Goal: Share content: Share content

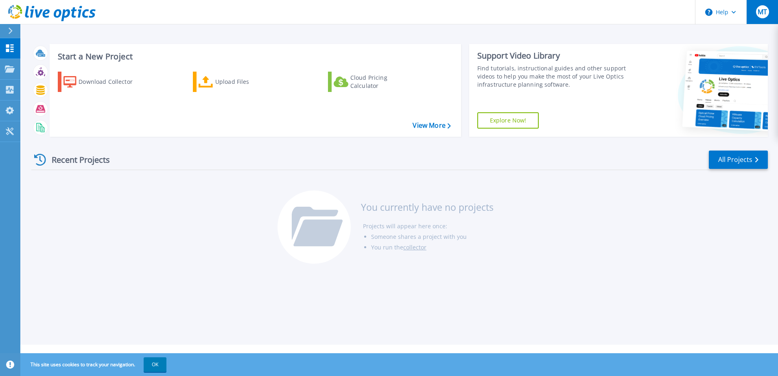
click at [769, 17] on button "MT" at bounding box center [762, 12] width 32 height 24
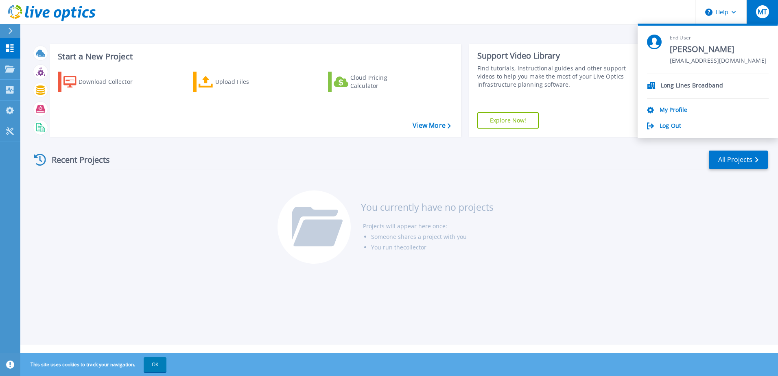
click at [682, 86] on p "Long Lines Broadband" at bounding box center [692, 86] width 62 height 8
click at [677, 110] on link "My Profile" at bounding box center [673, 111] width 28 height 8
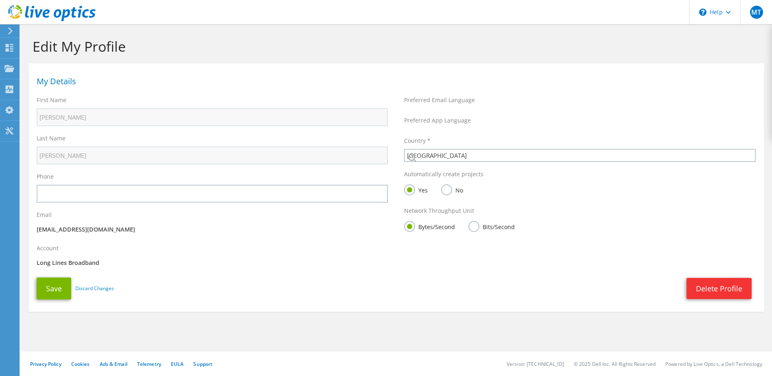
select select "224"
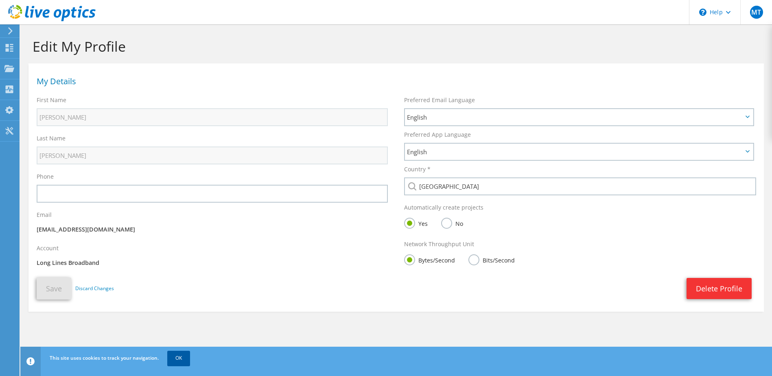
click at [181, 360] on link "OK" at bounding box center [178, 358] width 23 height 15
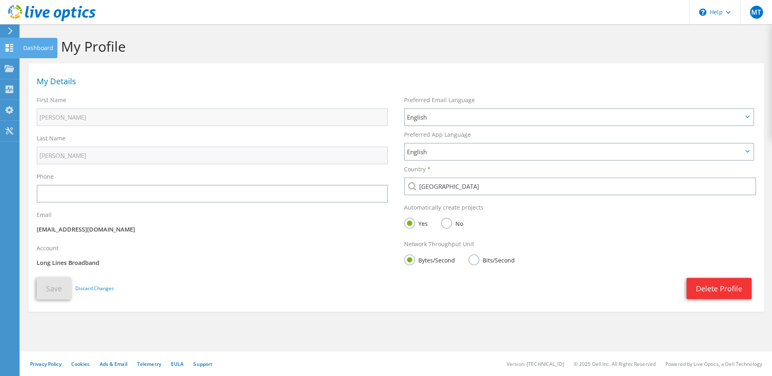
click at [10, 45] on icon at bounding box center [9, 48] width 10 height 8
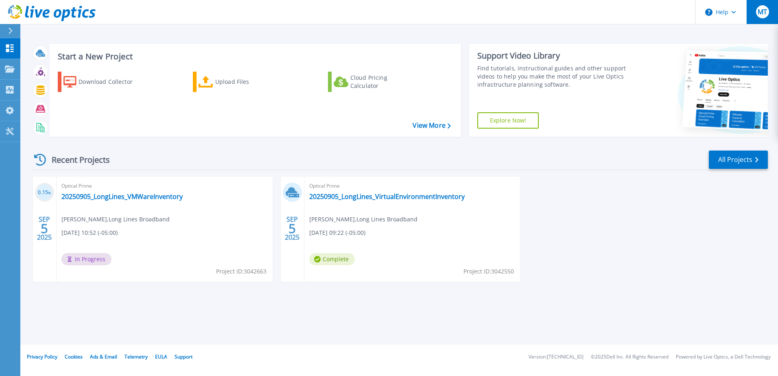
click at [762, 15] on span "MT" at bounding box center [761, 12] width 9 height 7
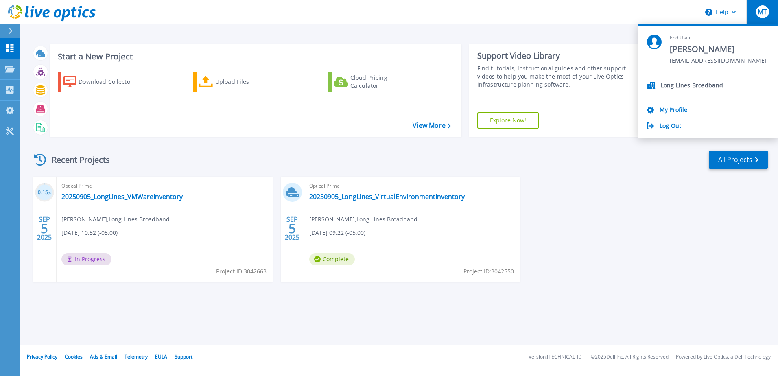
click at [675, 86] on p "Long Lines Broadband" at bounding box center [692, 86] width 62 height 8
click at [668, 128] on link "Log Out" at bounding box center [670, 126] width 22 height 8
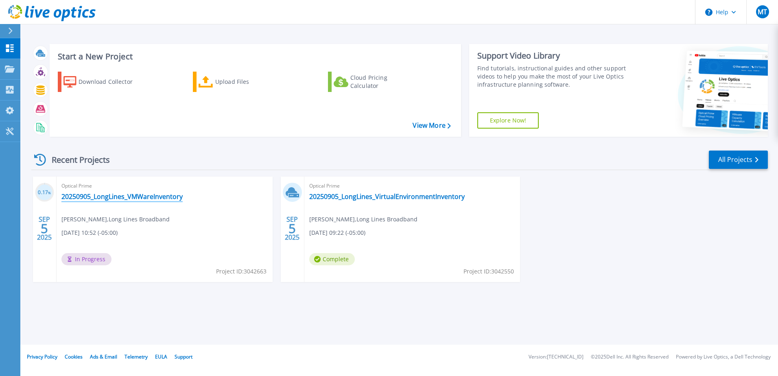
click at [133, 198] on link "20250905_LongLines_VMWareInventory" at bounding box center [121, 196] width 121 height 8
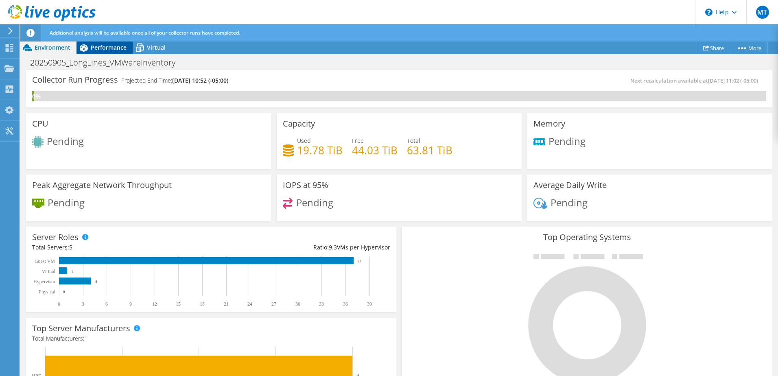
click at [117, 45] on span "Performance" at bounding box center [109, 48] width 36 height 8
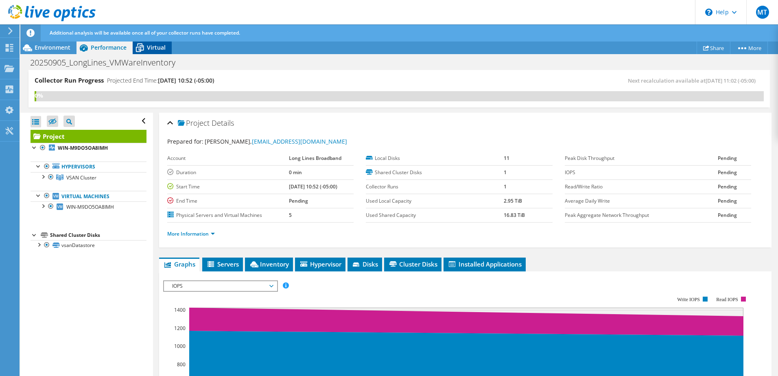
click at [150, 50] on span "Virtual" at bounding box center [156, 48] width 19 height 8
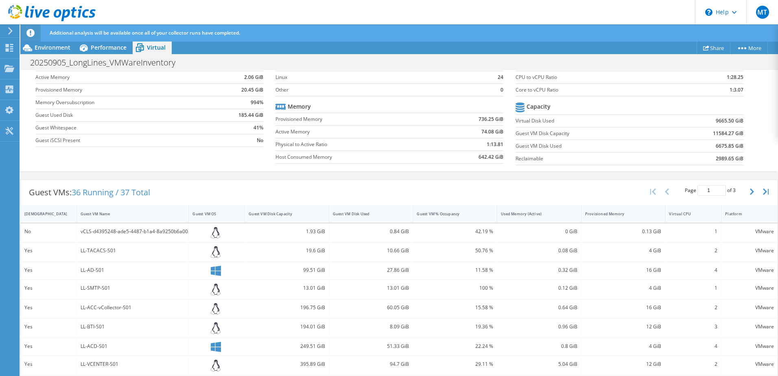
scroll to position [108, 0]
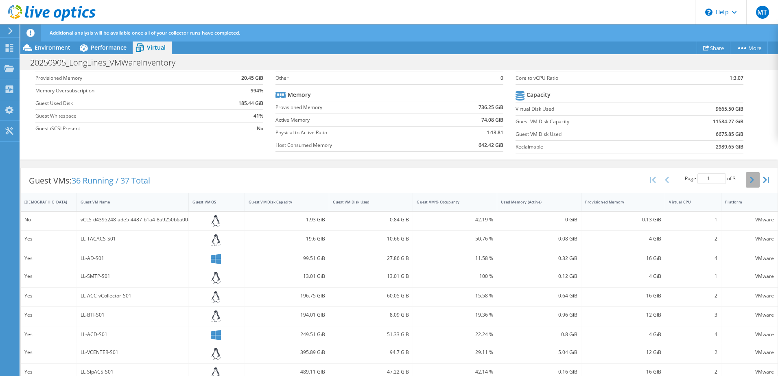
click at [750, 180] on icon "button" at bounding box center [752, 180] width 4 height 7
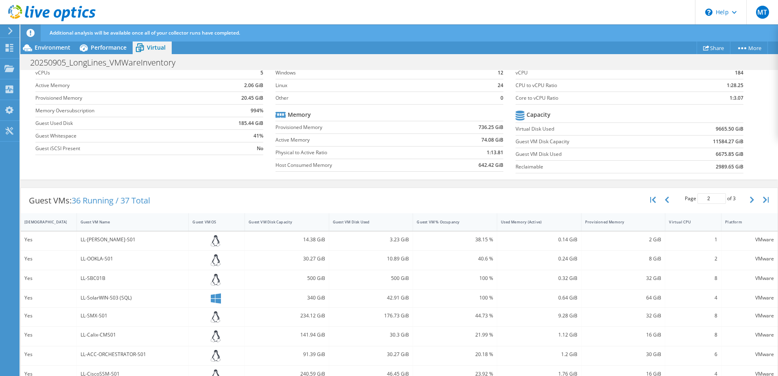
scroll to position [69, 0]
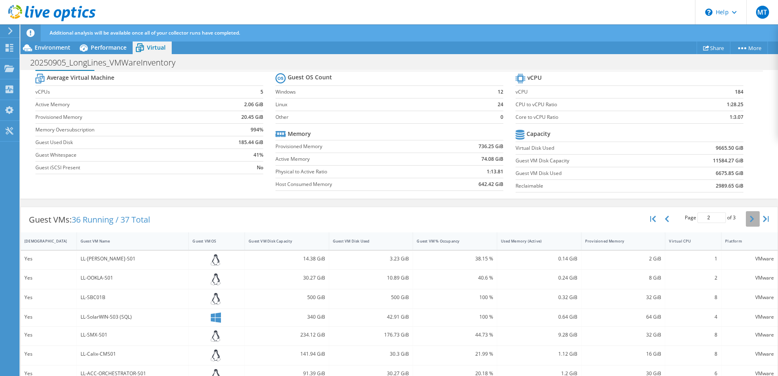
click at [746, 221] on button "button" at bounding box center [753, 218] width 14 height 15
type input "3"
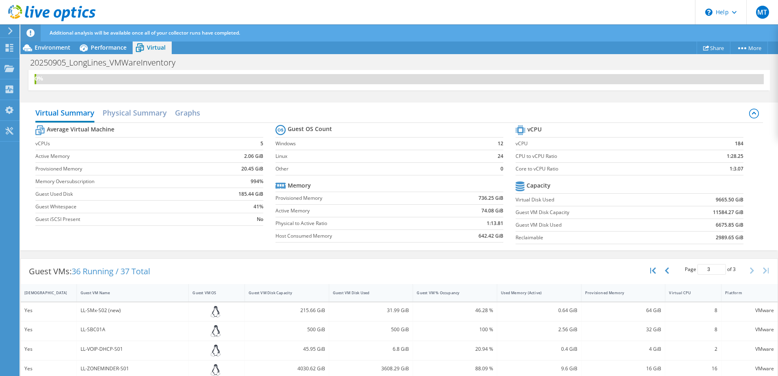
scroll to position [0, 0]
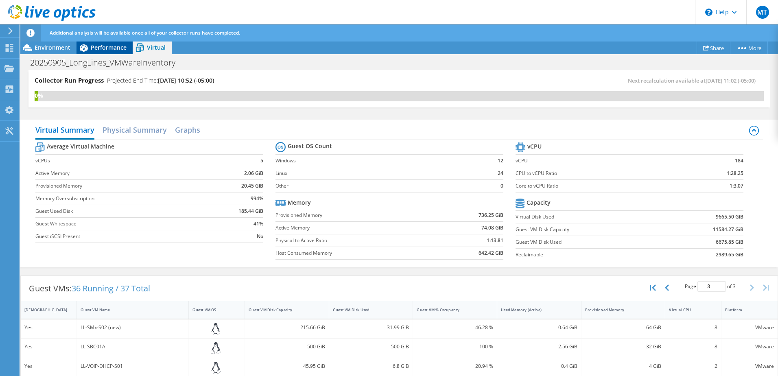
click at [109, 53] on div "Performance" at bounding box center [104, 47] width 56 height 13
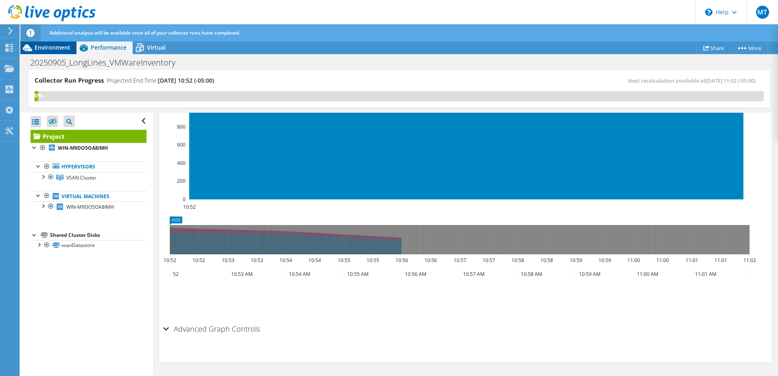
click at [56, 47] on span "Environment" at bounding box center [53, 48] width 36 height 8
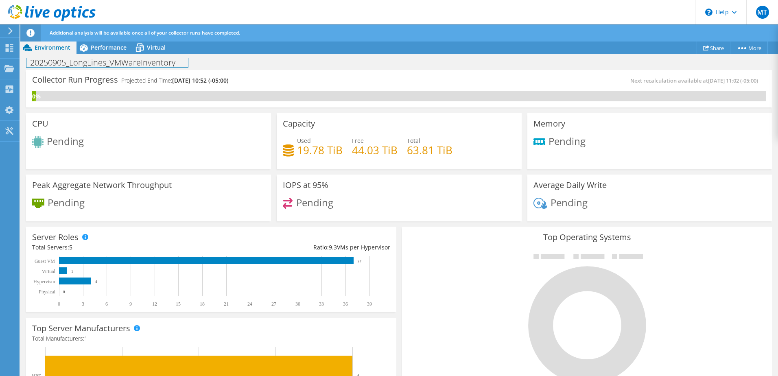
click at [120, 65] on h1 "20250905_LongLines_VMWareInventory" at bounding box center [106, 62] width 161 height 9
click at [118, 48] on span "Performance" at bounding box center [109, 48] width 36 height 8
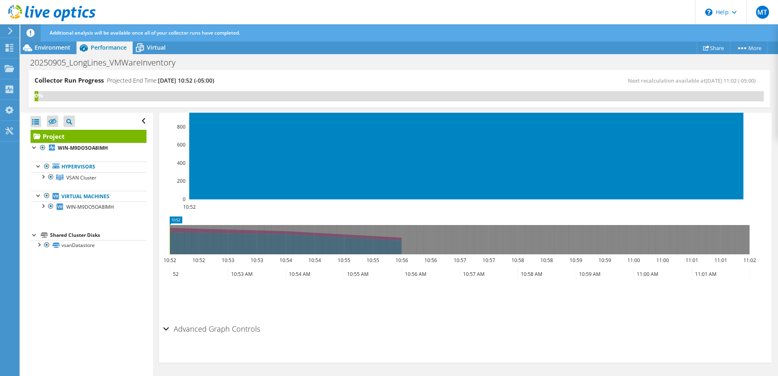
click at [168, 329] on div "Advanced Graph Controls" at bounding box center [465, 329] width 604 height 17
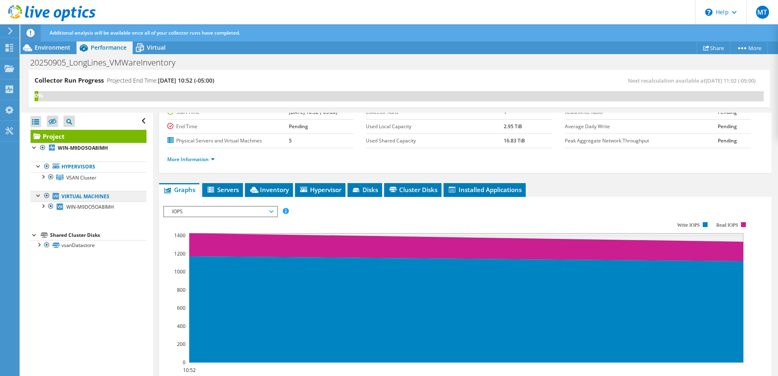
scroll to position [67, 0]
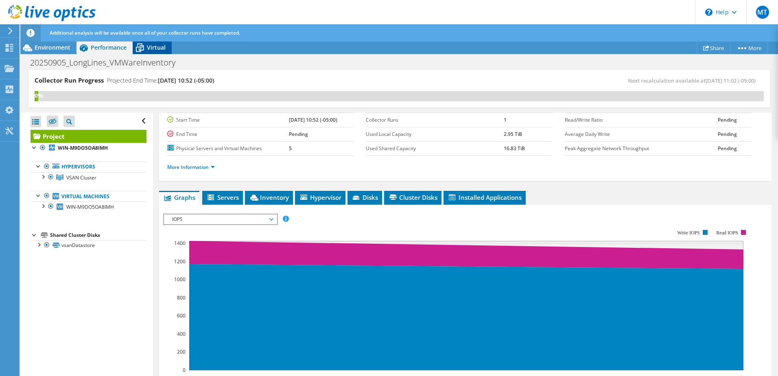
click at [153, 49] on span "Virtual" at bounding box center [156, 48] width 19 height 8
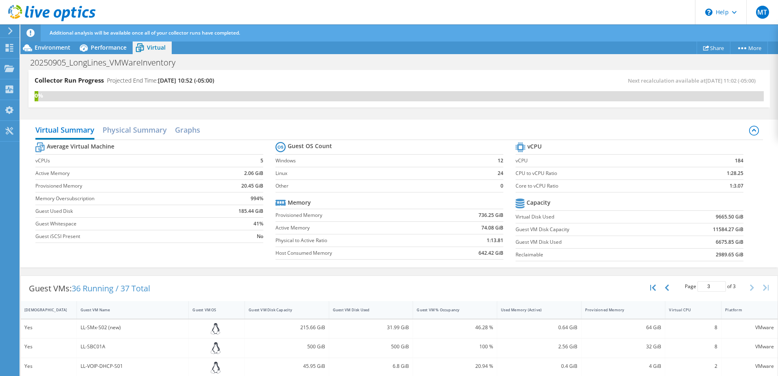
scroll to position [270, 0]
click at [59, 49] on span "Environment" at bounding box center [53, 48] width 36 height 8
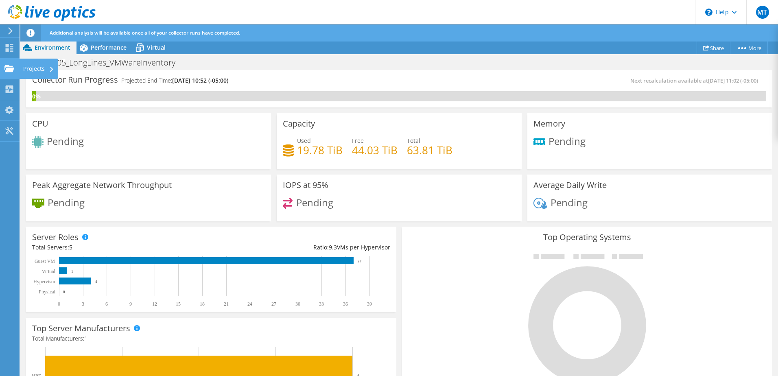
click at [28, 71] on div "Projects" at bounding box center [38, 69] width 39 height 20
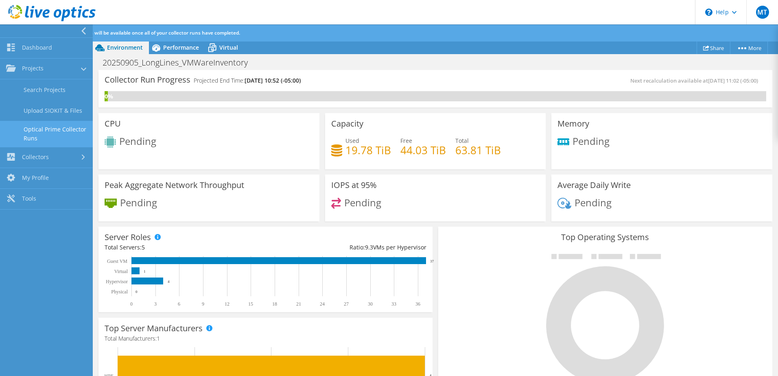
click at [54, 128] on link "Optical Prime Collector Runs" at bounding box center [46, 134] width 93 height 26
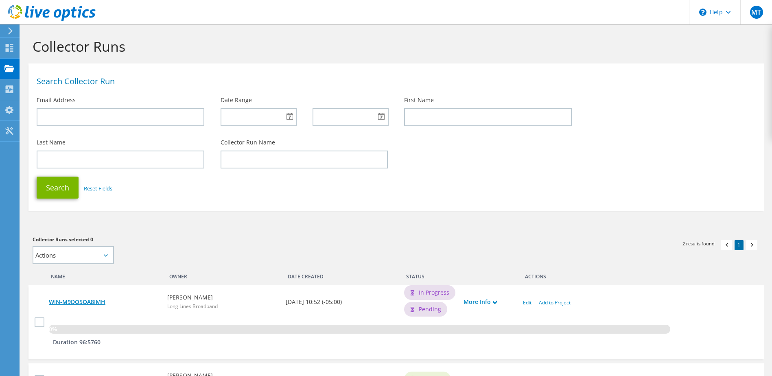
scroll to position [81, 0]
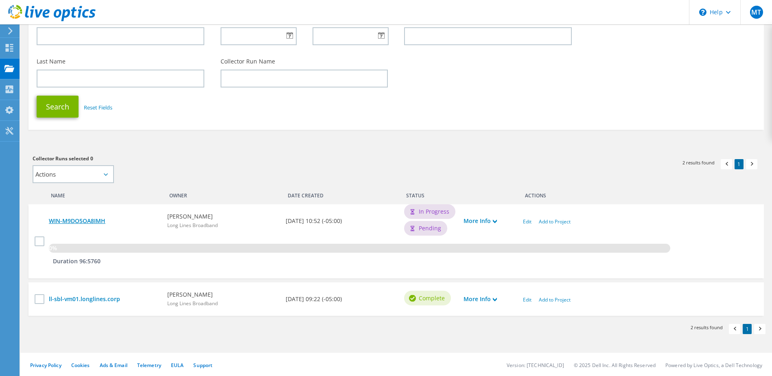
click at [76, 217] on link "WIN-M9DO5OA8IMH" at bounding box center [104, 220] width 110 height 9
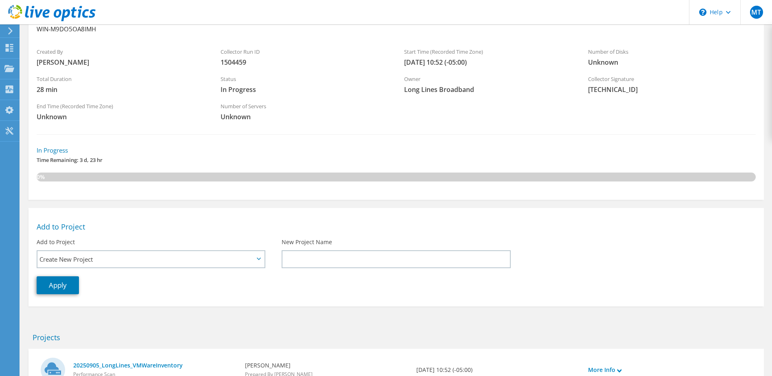
scroll to position [117, 0]
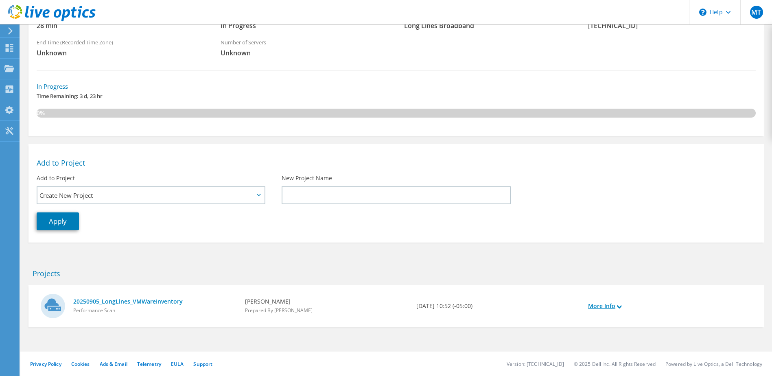
click at [596, 304] on link "More Info" at bounding box center [604, 305] width 33 height 9
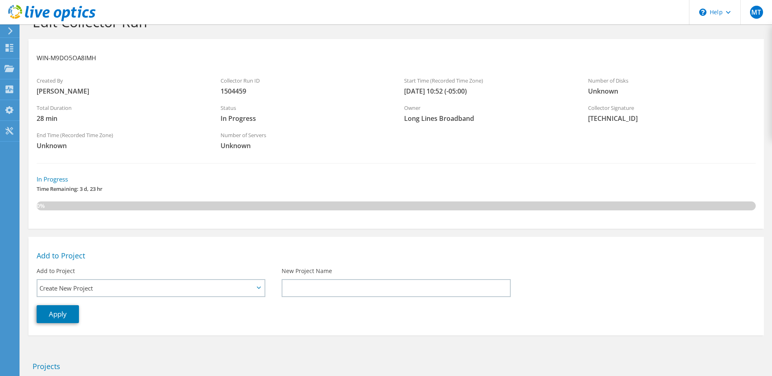
scroll to position [0, 0]
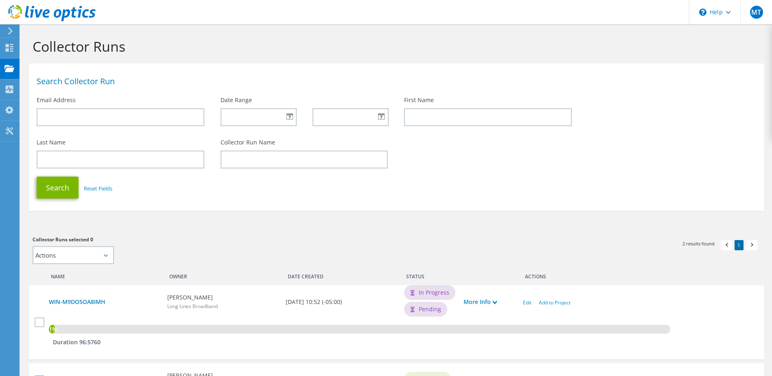
scroll to position [82, 0]
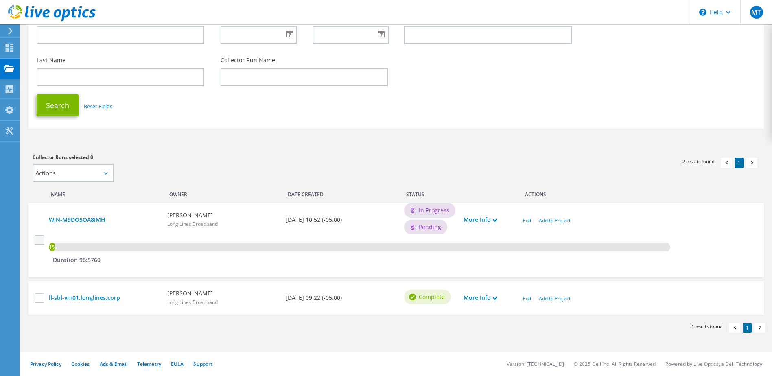
click at [41, 241] on label at bounding box center [41, 240] width 12 height 10
click at [0, 0] on input "checkbox" at bounding box center [0, 0] width 0 height 0
click at [41, 240] on label at bounding box center [41, 240] width 12 height 10
click at [0, 0] on input "checkbox" at bounding box center [0, 0] width 0 height 0
click at [39, 300] on label at bounding box center [41, 298] width 12 height 10
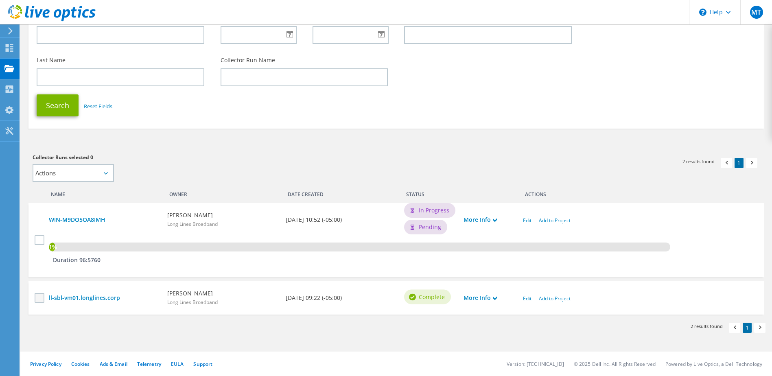
click at [0, 0] on input "checkbox" at bounding box center [0, 0] width 0 height 0
click at [526, 300] on link "Edit" at bounding box center [527, 298] width 9 height 7
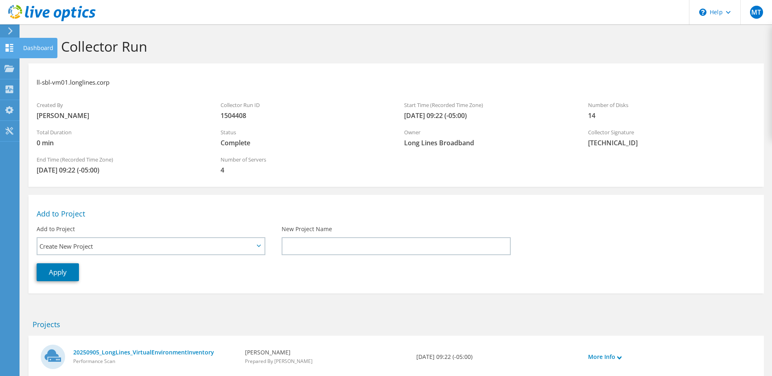
click at [10, 48] on icon at bounding box center [9, 48] width 10 height 8
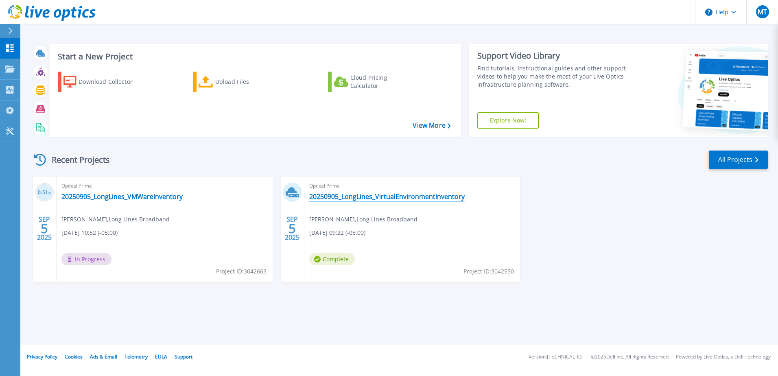
click at [399, 198] on link "20250905_LongLines_VirtualEnvironmentInventory" at bounding box center [386, 196] width 155 height 8
click at [163, 195] on link "20250905_LongLines_VMWareInventory" at bounding box center [121, 196] width 121 height 8
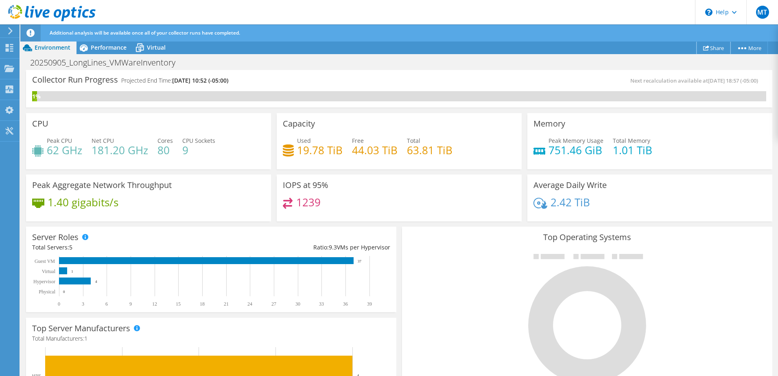
click at [706, 51] on link "Share" at bounding box center [713, 47] width 34 height 13
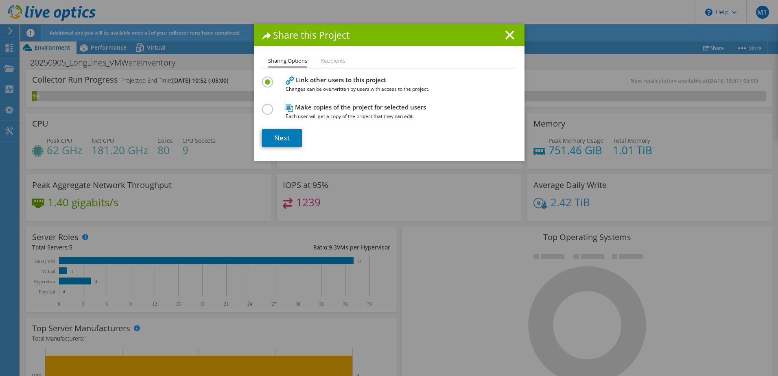
click at [334, 62] on li "Recipients" at bounding box center [333, 61] width 25 height 10
click at [287, 137] on link "Next" at bounding box center [282, 138] width 40 height 18
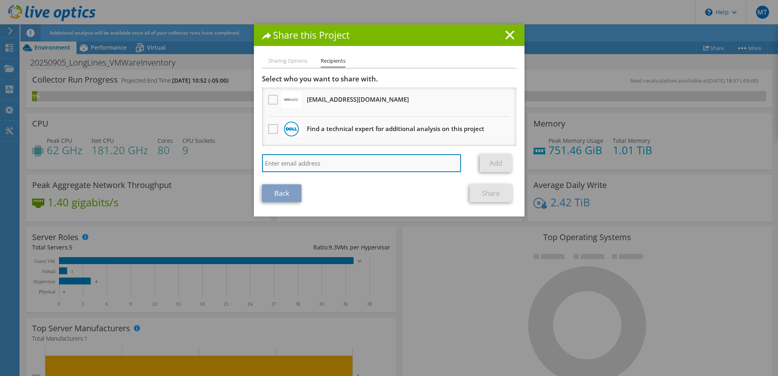
click at [308, 162] on input "search" at bounding box center [361, 163] width 199 height 18
type input "jhuffman@longlines.biz"
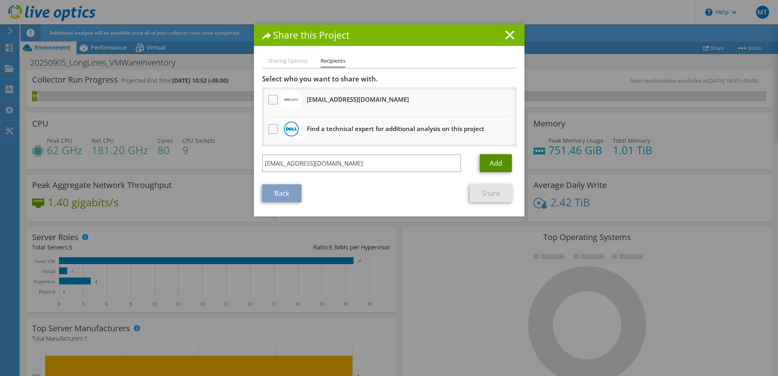
click at [500, 165] on link "Add" at bounding box center [496, 163] width 32 height 18
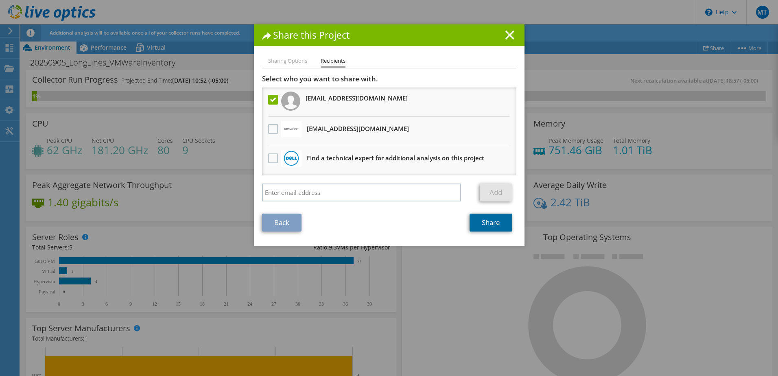
click at [480, 225] on link "Share" at bounding box center [490, 223] width 43 height 18
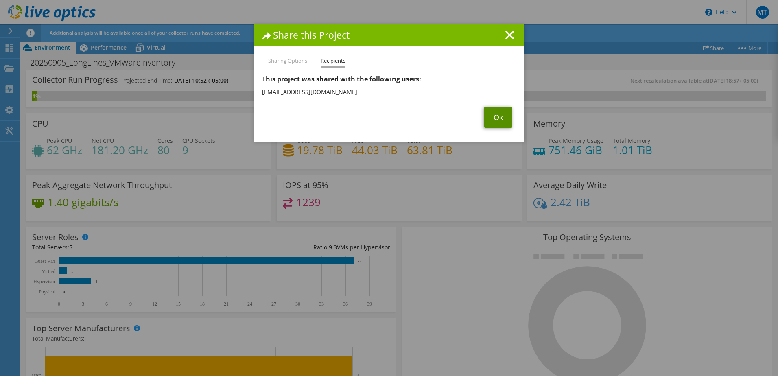
click at [502, 120] on link "Ok" at bounding box center [498, 117] width 28 height 21
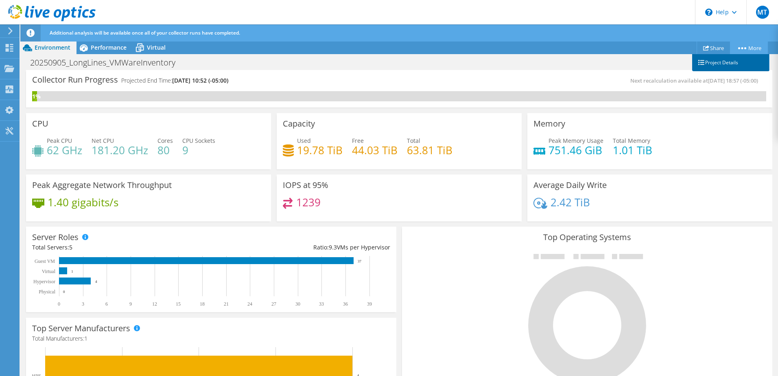
click at [730, 62] on link "Project Details" at bounding box center [730, 62] width 77 height 17
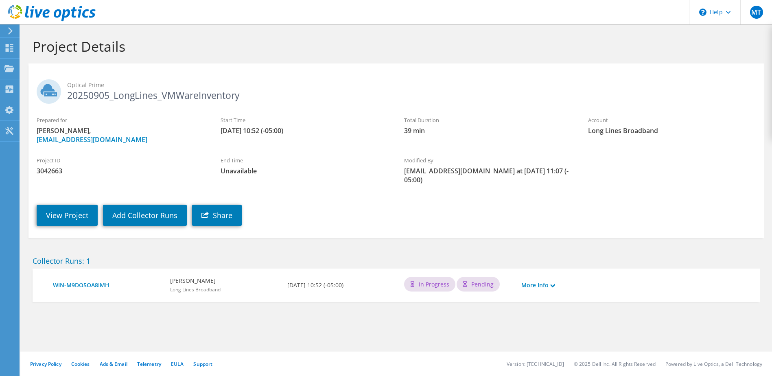
click at [532, 281] on link "More Info" at bounding box center [537, 285] width 33 height 9
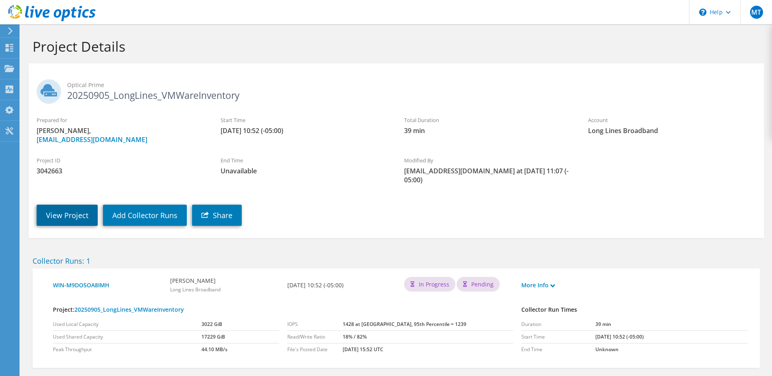
click at [83, 205] on link "View Project" at bounding box center [67, 215] width 61 height 21
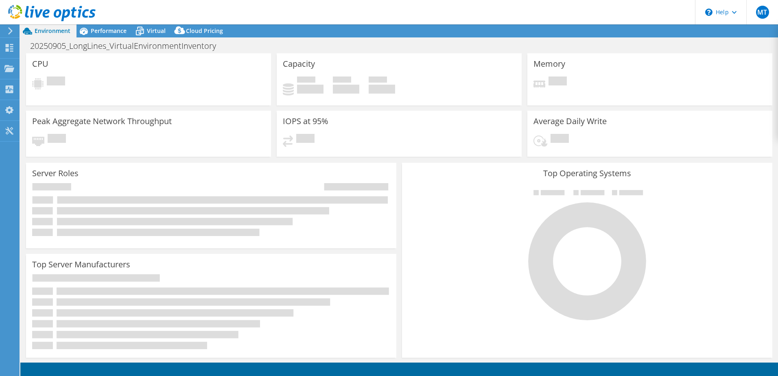
select select "USD"
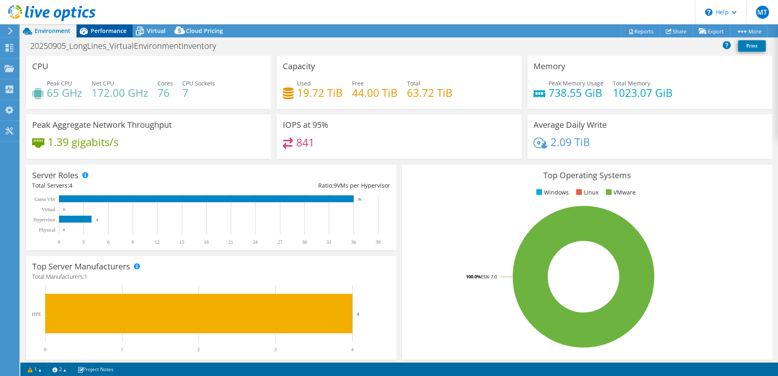
click at [115, 33] on span "Performance" at bounding box center [109, 31] width 36 height 8
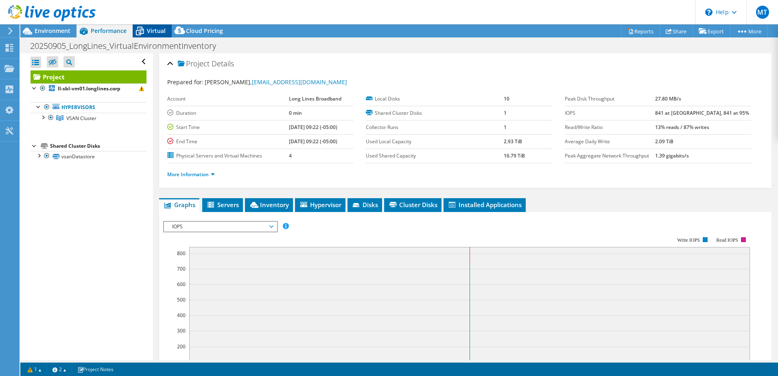
click at [157, 31] on span "Virtual" at bounding box center [156, 31] width 19 height 8
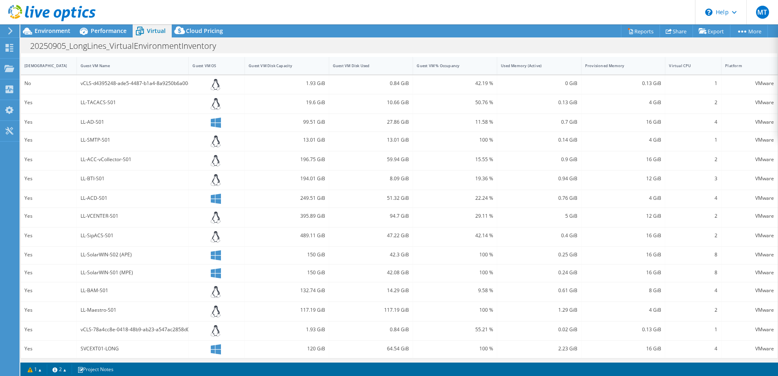
scroll to position [184, 0]
click at [67, 368] on link "2" at bounding box center [59, 369] width 25 height 10
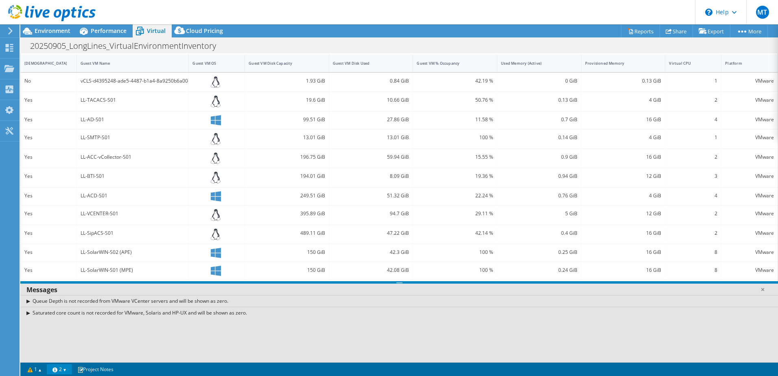
click at [264, 338] on div "Queue Depth is not recorded from VMware VCenter servers and will be shown as ze…" at bounding box center [398, 329] width 757 height 68
click at [765, 291] on link at bounding box center [762, 289] width 8 height 8
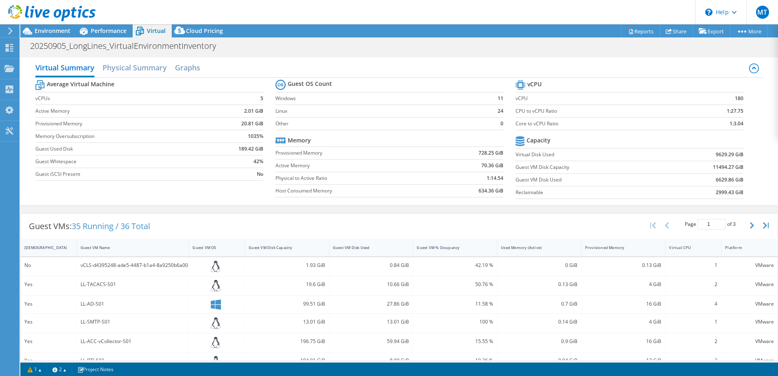
scroll to position [41, 0]
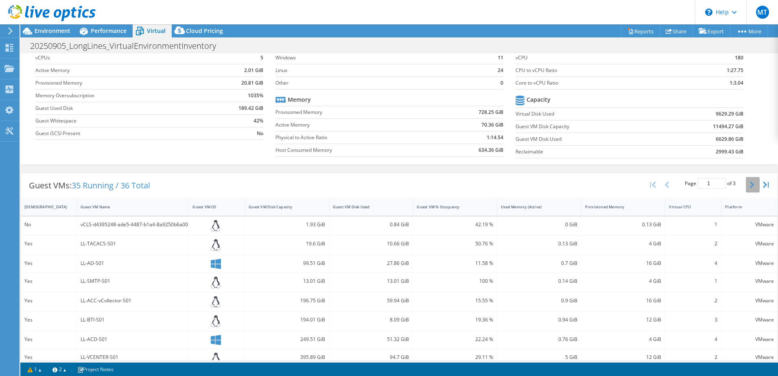
click at [750, 186] on icon "button" at bounding box center [752, 184] width 4 height 7
type input "3"
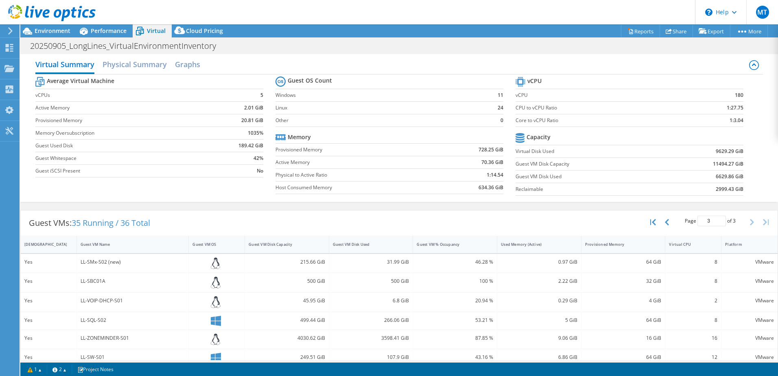
scroll to position [0, 0]
